Goal: Task Accomplishment & Management: Manage account settings

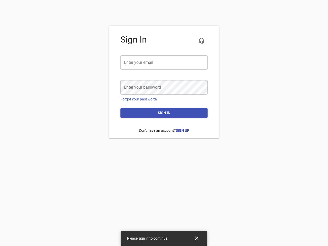
click at [201, 41] on icon "button" at bounding box center [201, 41] width 6 height 6
click at [164, 62] on input "email" at bounding box center [163, 62] width 87 height 14
click at [197, 238] on icon "Close" at bounding box center [197, 238] width 4 height 4
